Goal: Information Seeking & Learning: Check status

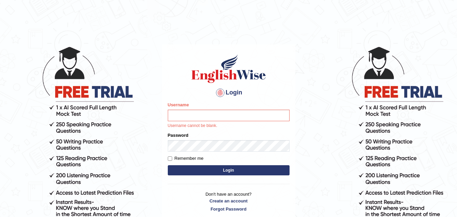
click at [211, 167] on button "Login" at bounding box center [229, 170] width 122 height 10
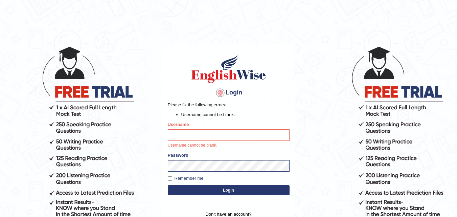
click at [296, 161] on body "Login Please fix the following errors: Username cannot be blank. Username Usern…" at bounding box center [228, 131] width 457 height 217
click at [246, 124] on div "Username Username cannot be blank." at bounding box center [229, 134] width 122 height 27
click at [181, 138] on input "Username" at bounding box center [229, 135] width 122 height 12
type input "RojaTangella"
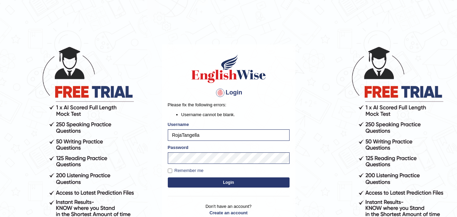
click at [206, 186] on button "Login" at bounding box center [229, 182] width 122 height 10
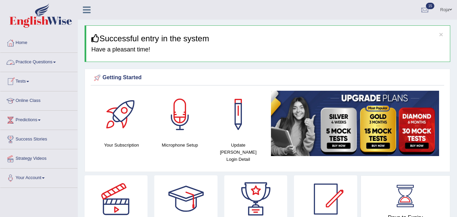
click at [26, 83] on link "Tests" at bounding box center [38, 80] width 77 height 17
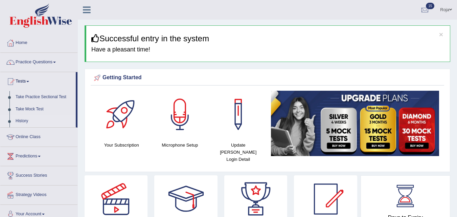
click at [20, 122] on link "History" at bounding box center [44, 121] width 63 height 12
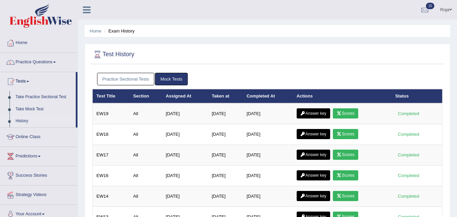
drag, startPoint x: 457, startPoint y: 53, endPoint x: 460, endPoint y: 61, distance: 8.6
click at [457, 61] on html "Toggle navigation Home Practice Questions Speaking Practice Read Aloud Repeat S…" at bounding box center [228, 108] width 457 height 217
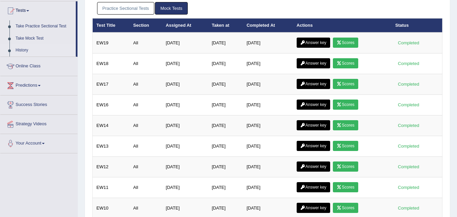
scroll to position [84, 0]
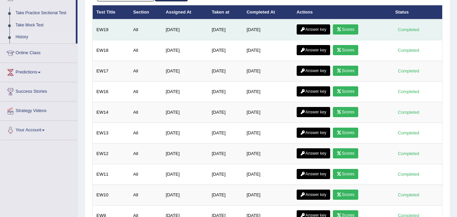
click at [342, 28] on icon at bounding box center [339, 29] width 5 height 4
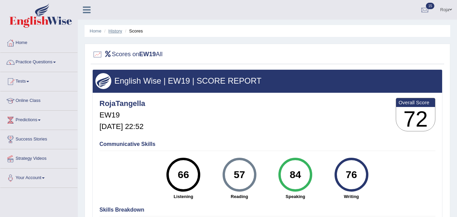
click at [119, 32] on link "History" at bounding box center [116, 30] width 14 height 5
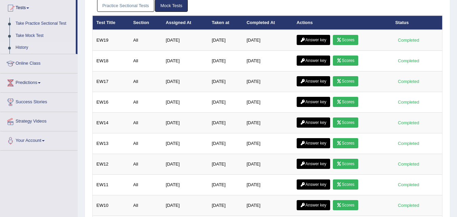
scroll to position [72, 0]
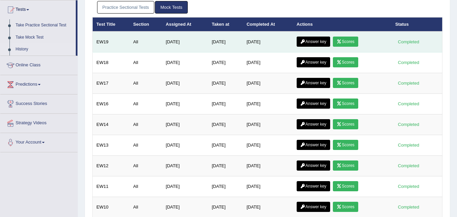
click at [323, 44] on link "Answer key" at bounding box center [313, 42] width 33 height 10
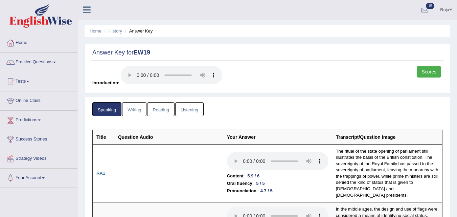
click at [163, 108] on link "Reading" at bounding box center [160, 109] width 27 height 14
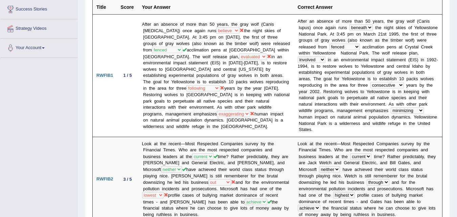
scroll to position [110, 0]
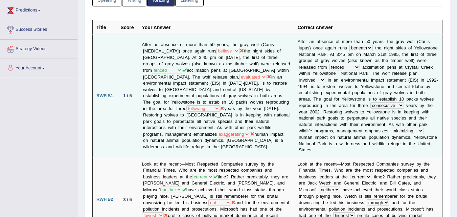
click at [222, 78] on td "After an absence of more than 50 years, the gray wolf (Canis [MEDICAL_DATA]) on…" at bounding box center [216, 96] width 156 height 122
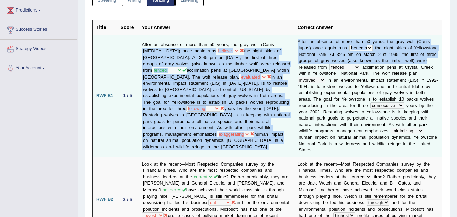
drag, startPoint x: 288, startPoint y: 39, endPoint x: 434, endPoint y: 63, distance: 148.6
click at [434, 63] on tr "RWFIB1 1 / 5 After an absence of more than 50 years, the gray wolf (Canis [MEDI…" at bounding box center [268, 96] width 350 height 122
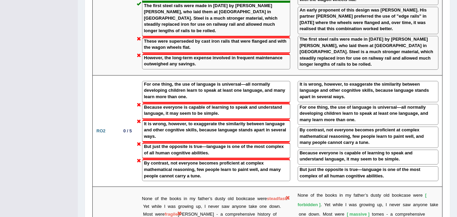
scroll to position [948, 0]
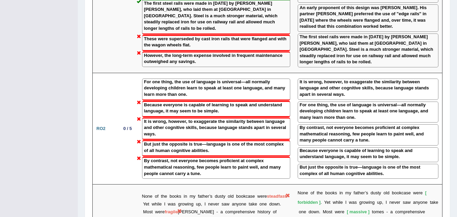
drag, startPoint x: 396, startPoint y: 22, endPoint x: 454, endPoint y: -22, distance: 72.3
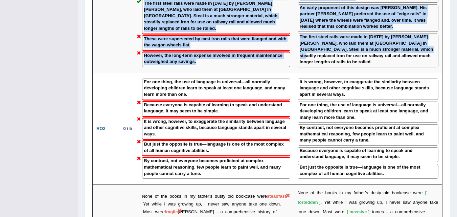
scroll to position [854, 0]
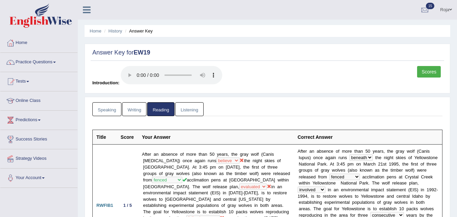
click at [112, 106] on link "Speaking" at bounding box center [106, 109] width 29 height 14
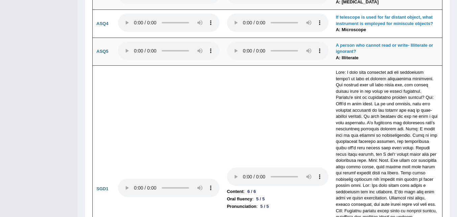
scroll to position [1797, 0]
